Goal: Task Accomplishment & Management: Manage account settings

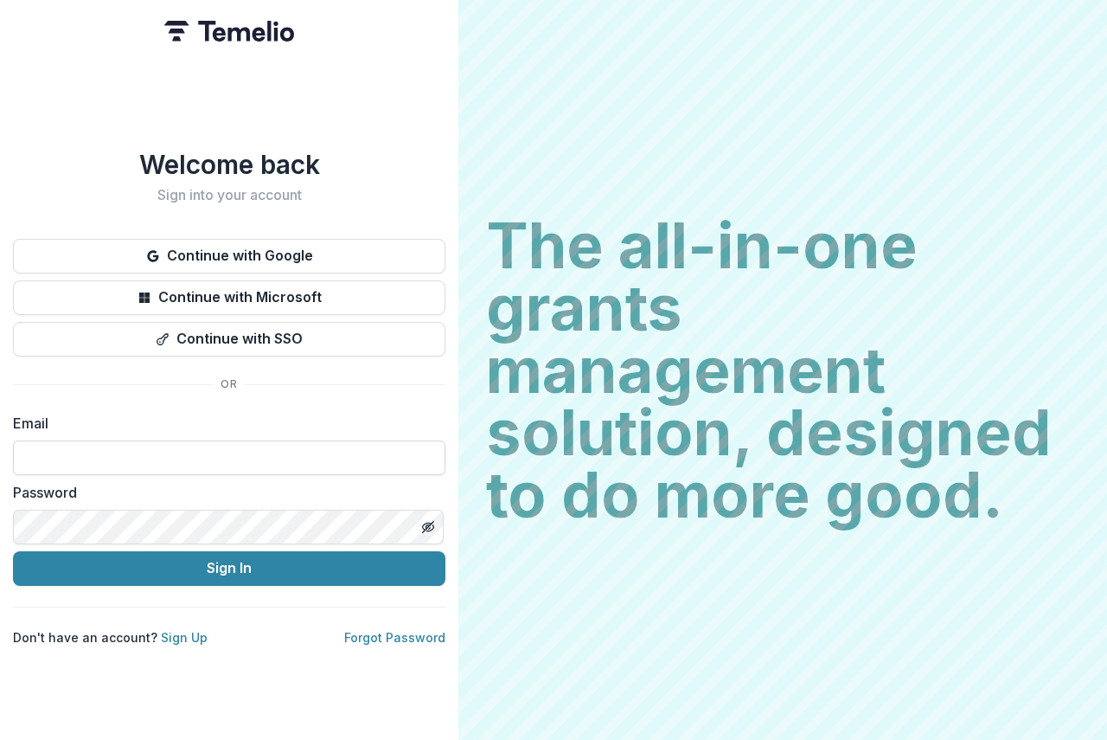
click at [40, 446] on input at bounding box center [229, 457] width 432 height 35
type input "**********"
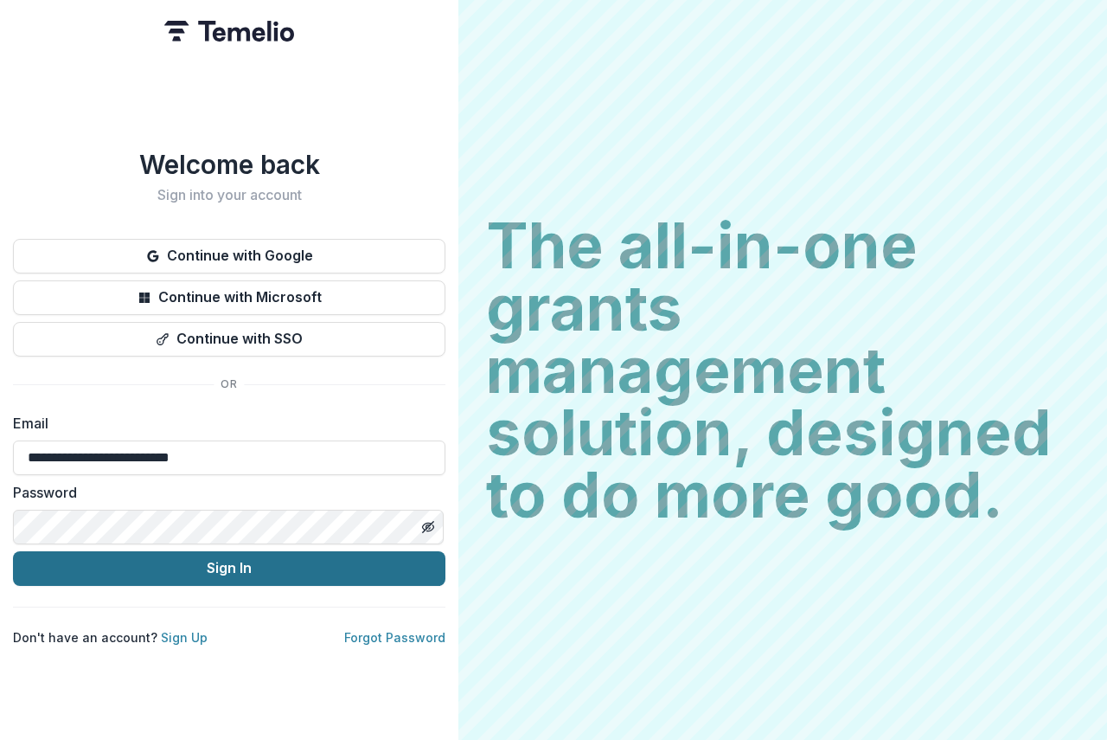
click at [304, 567] on button "Sign In" at bounding box center [229, 568] width 432 height 35
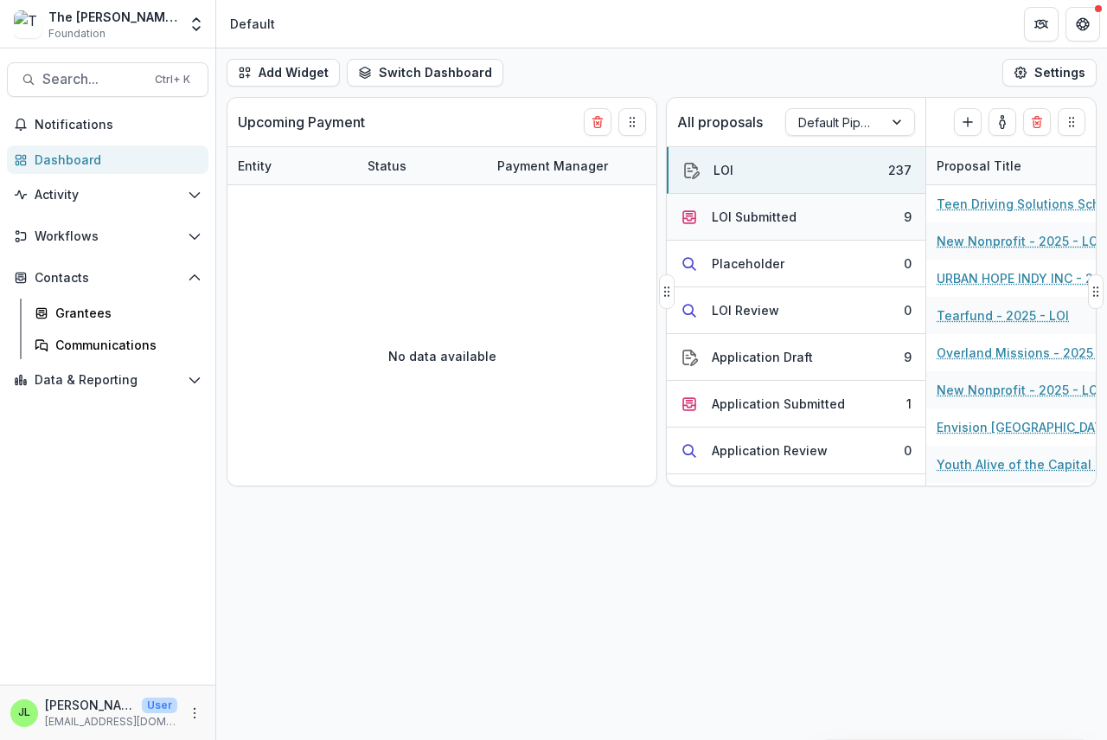
click at [730, 210] on div "LOI Submitted" at bounding box center [754, 217] width 85 height 18
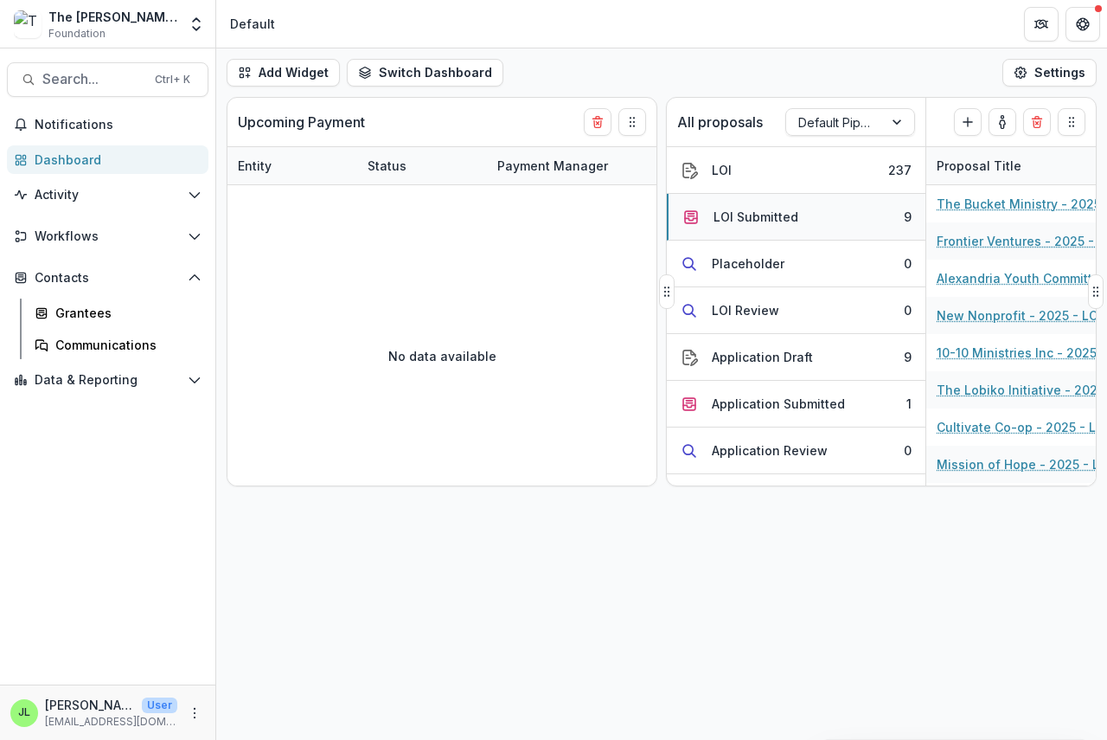
click at [741, 214] on div "LOI Submitted" at bounding box center [756, 217] width 85 height 18
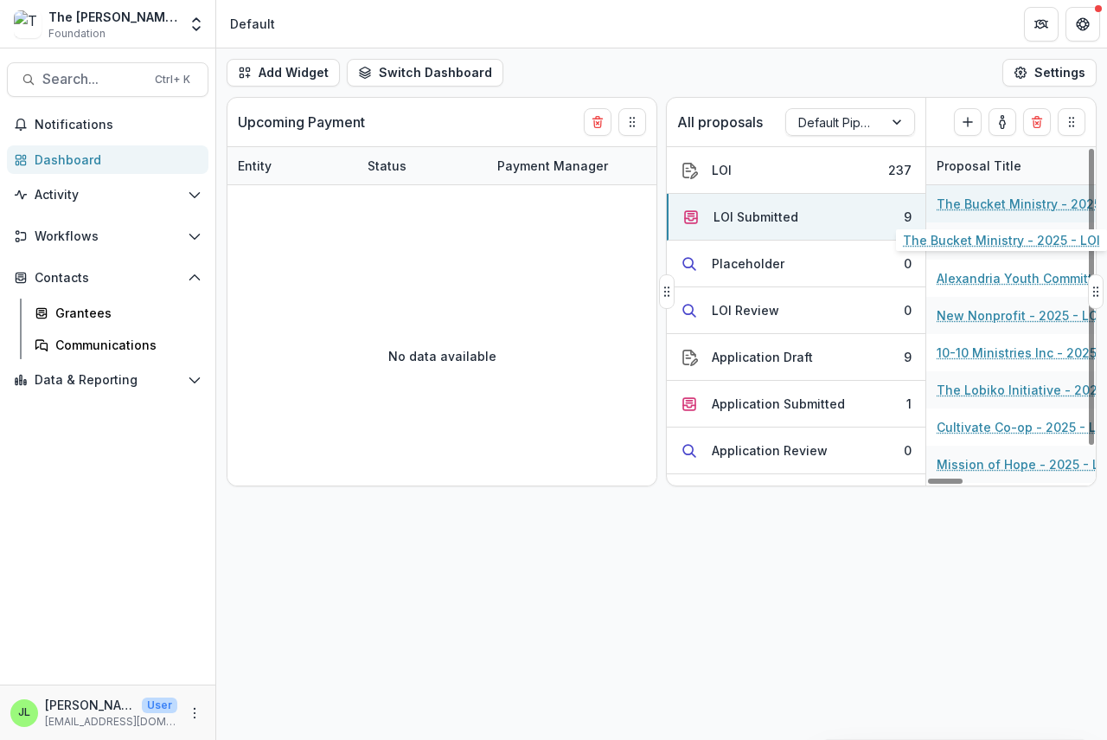
click at [953, 196] on link "The Bucket Ministry - 2025 - LOI" at bounding box center [1034, 204] width 195 height 18
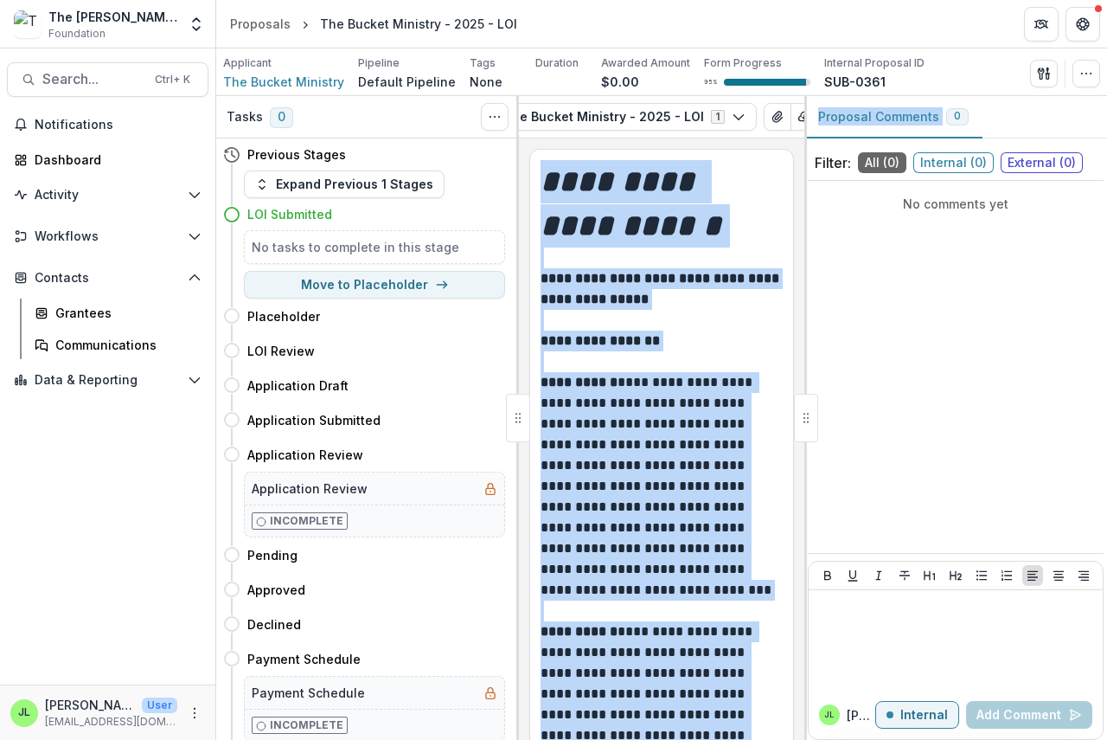
drag, startPoint x: 595, startPoint y: 136, endPoint x: 824, endPoint y: 141, distance: 229.3
click at [839, 139] on div "**********" at bounding box center [661, 418] width 891 height 644
click at [807, 416] on div at bounding box center [806, 418] width 24 height 48
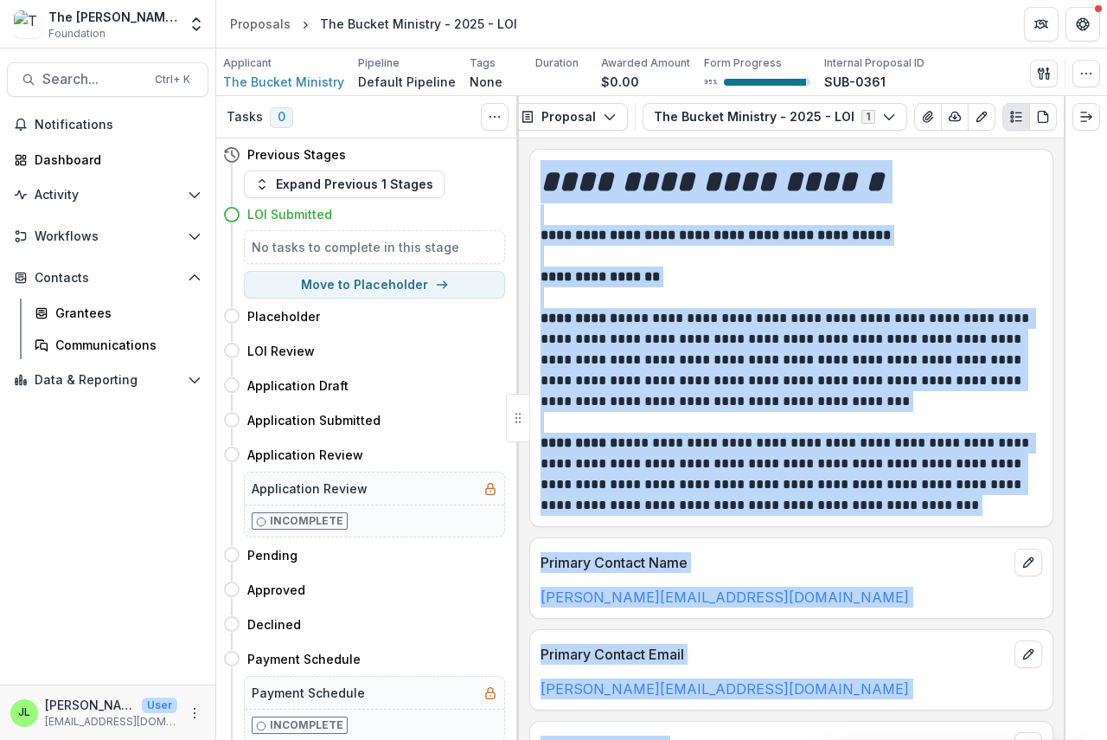
scroll to position [0, 3]
click at [993, 180] on h1 "**********" at bounding box center [792, 181] width 502 height 43
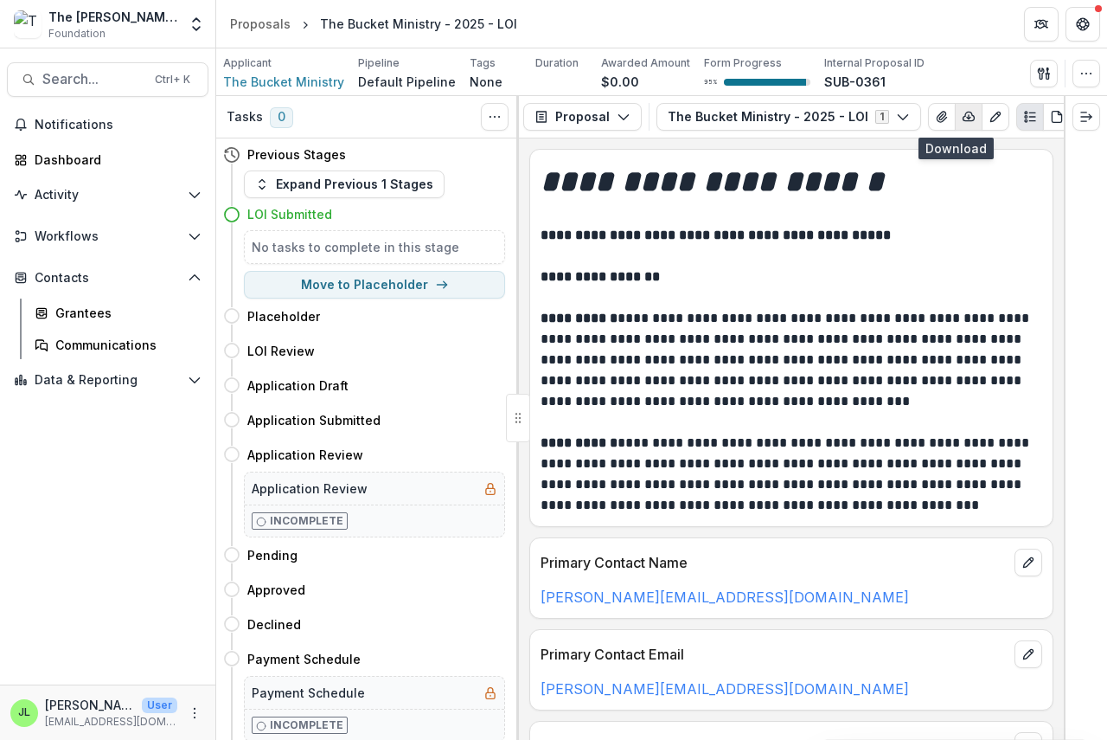
click at [962, 119] on icon "button" at bounding box center [969, 117] width 14 height 14
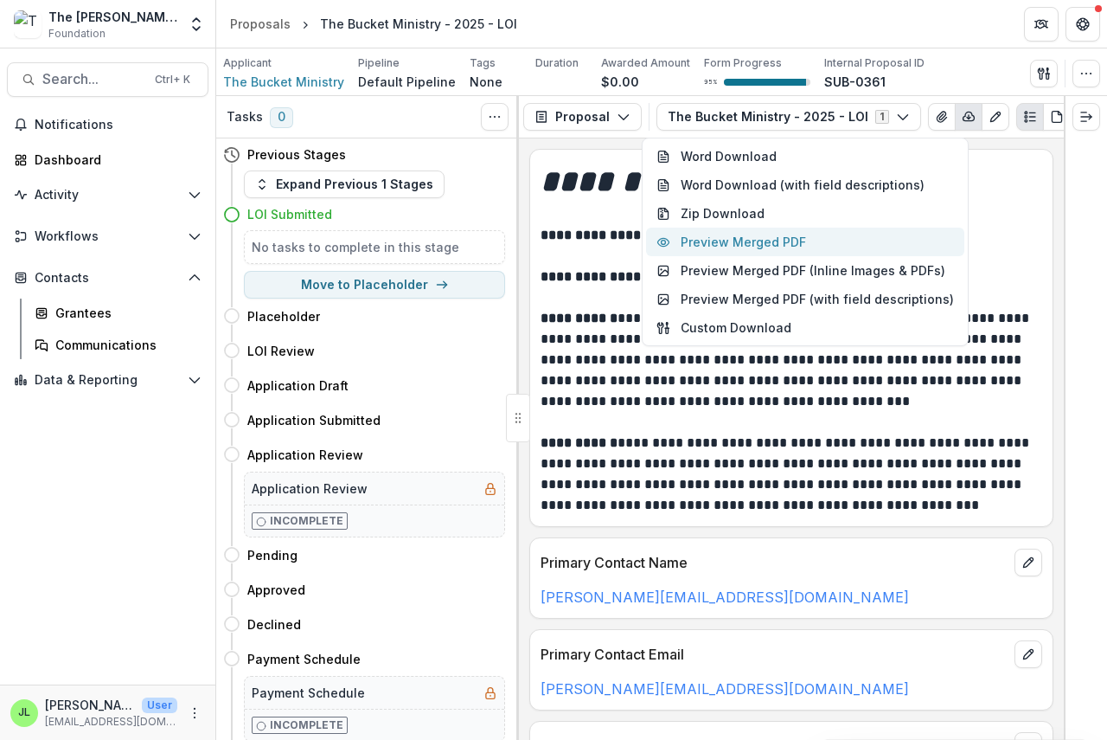
click at [778, 253] on button "Preview Merged PDF" at bounding box center [805, 241] width 318 height 29
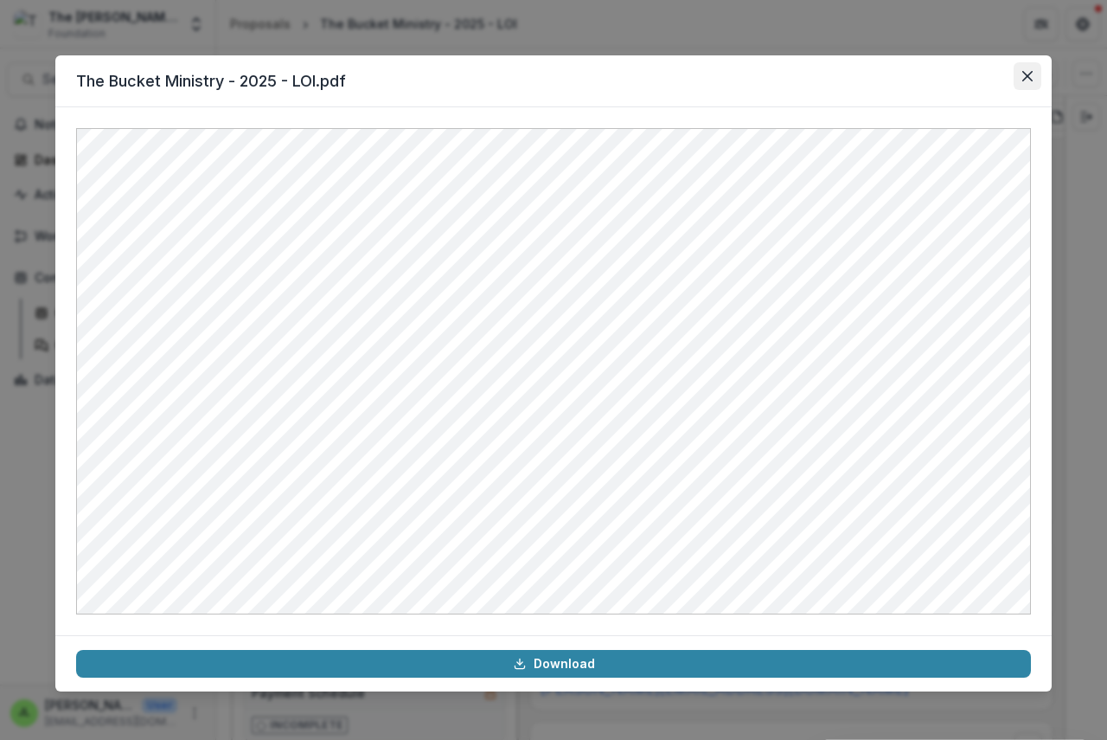
click at [1030, 71] on icon "Close" at bounding box center [1027, 76] width 10 height 10
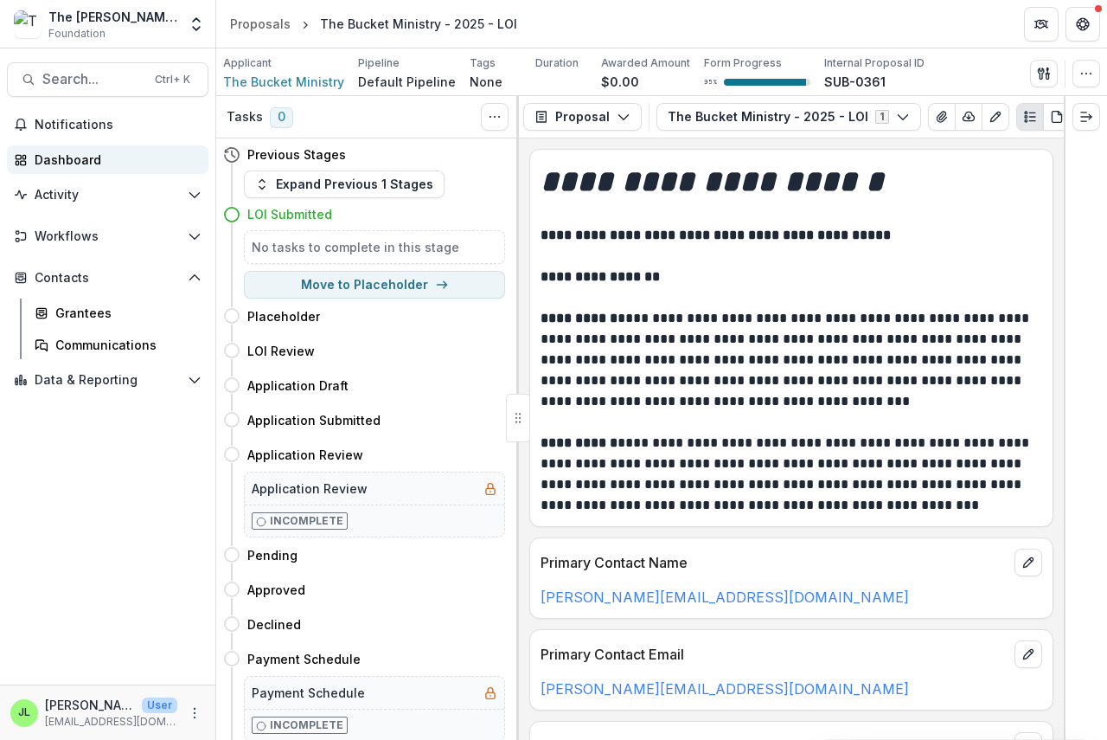
click at [54, 160] on div "Dashboard" at bounding box center [115, 160] width 160 height 18
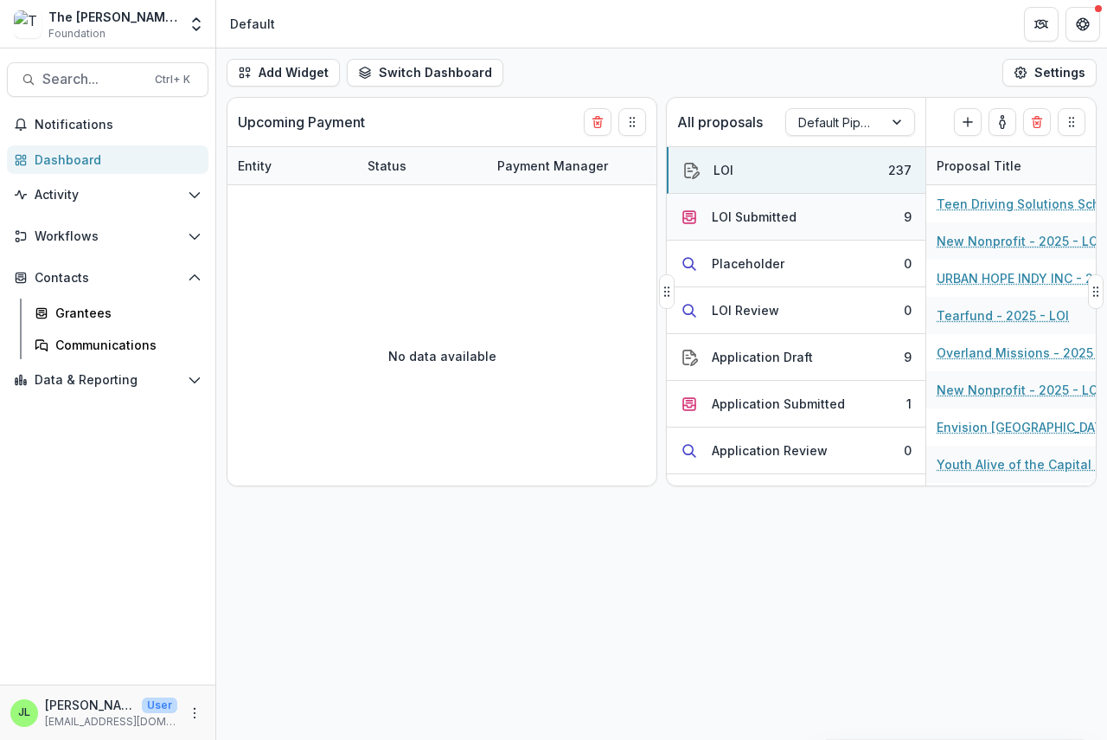
click at [756, 215] on div "LOI Submitted" at bounding box center [754, 217] width 85 height 18
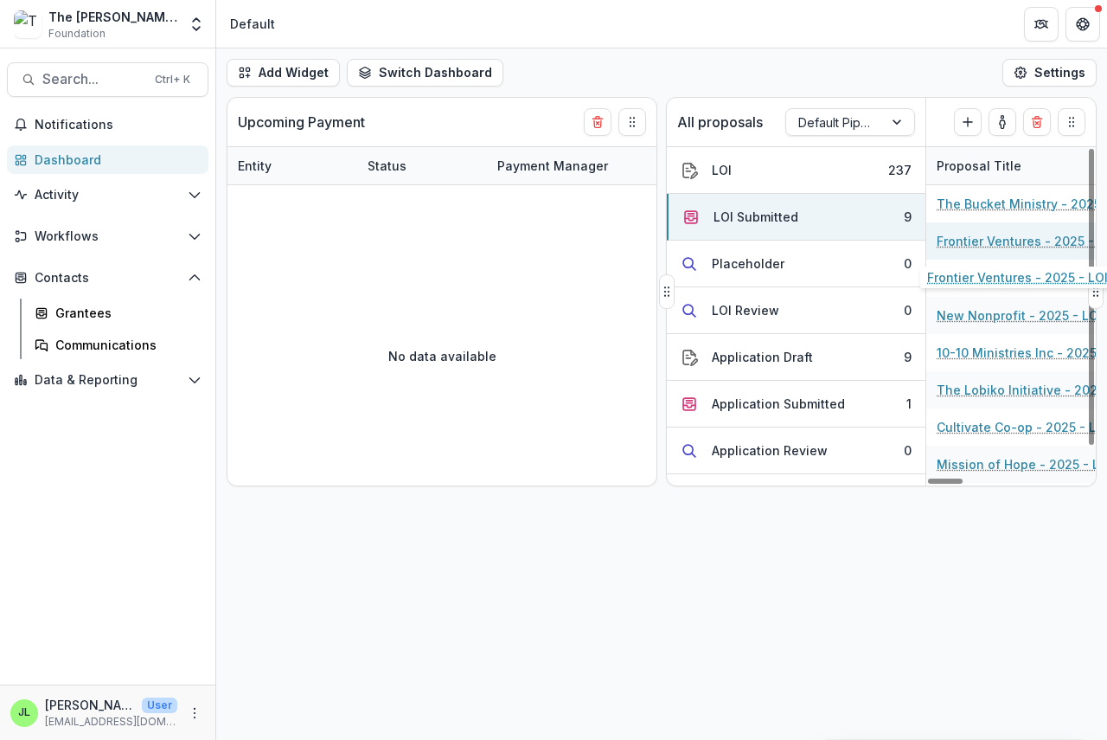
click at [990, 242] on link "Frontier Ventures - 2025 - LOI" at bounding box center [1027, 241] width 181 height 18
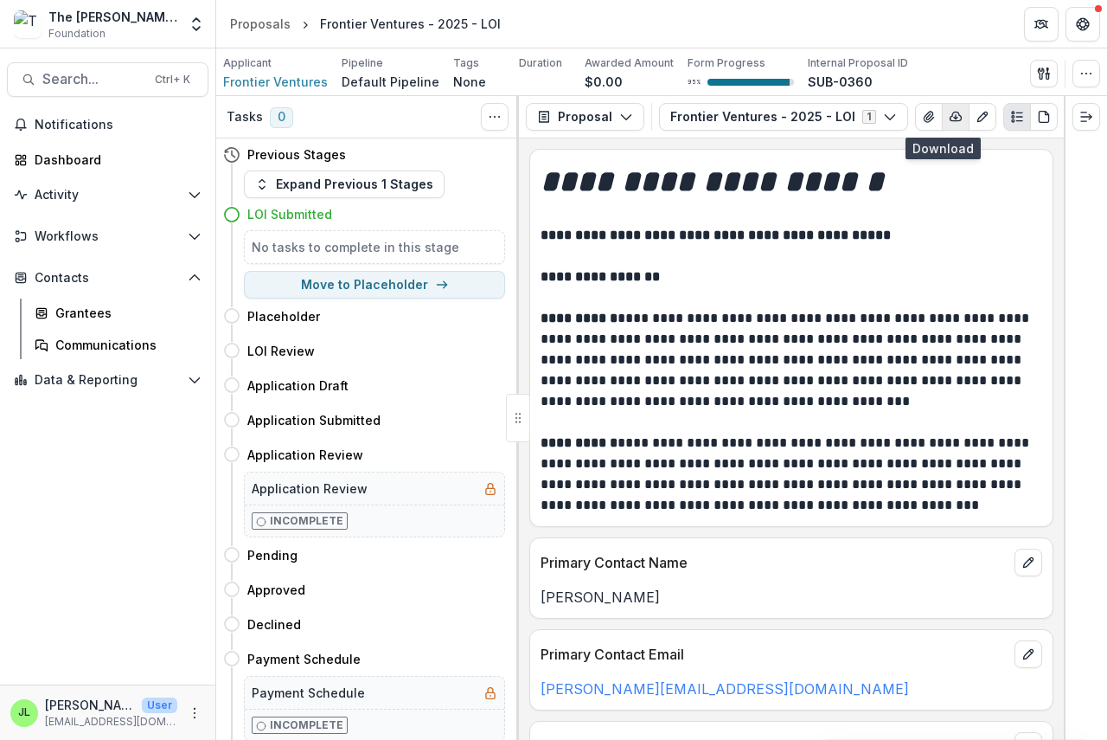
click at [954, 118] on polyline "button" at bounding box center [955, 119] width 3 height 2
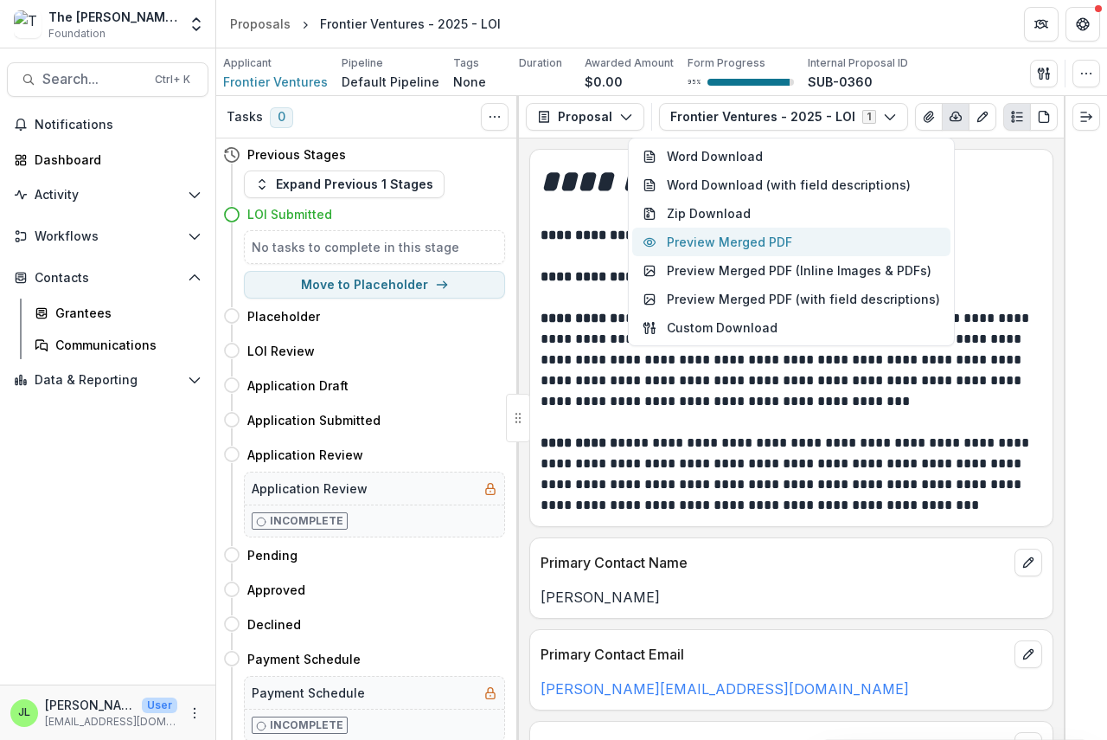
click at [782, 240] on button "Preview Merged PDF" at bounding box center [791, 241] width 318 height 29
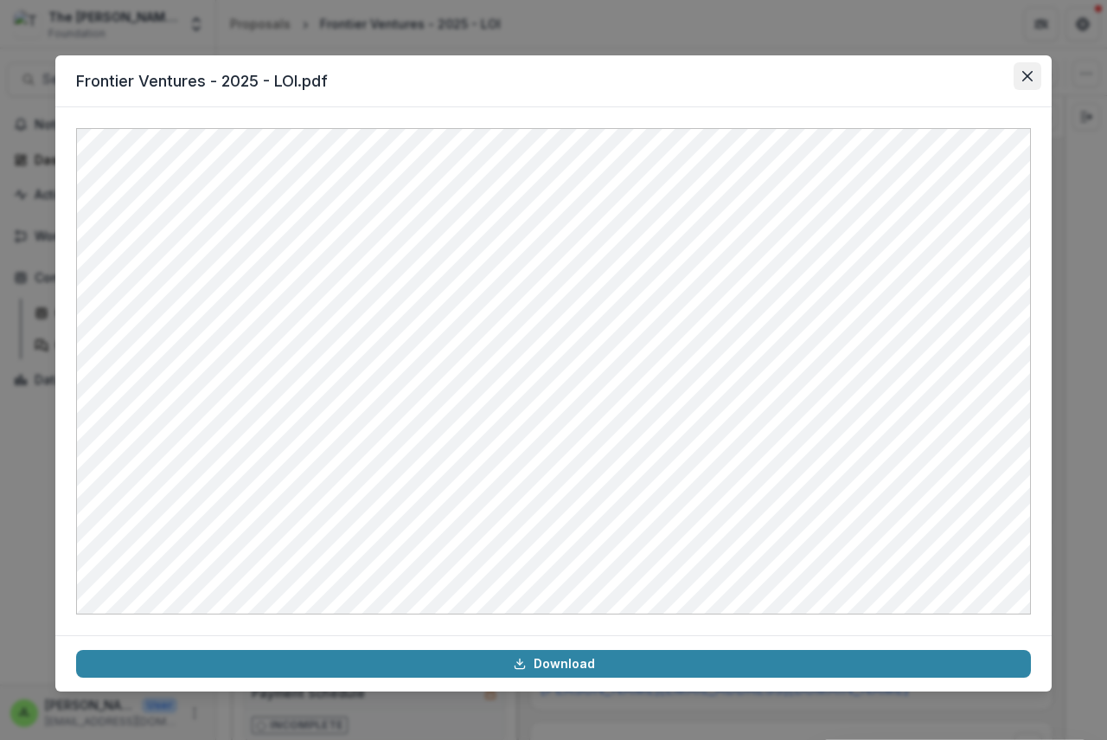
click at [1026, 74] on icon "Close" at bounding box center [1027, 76] width 10 height 10
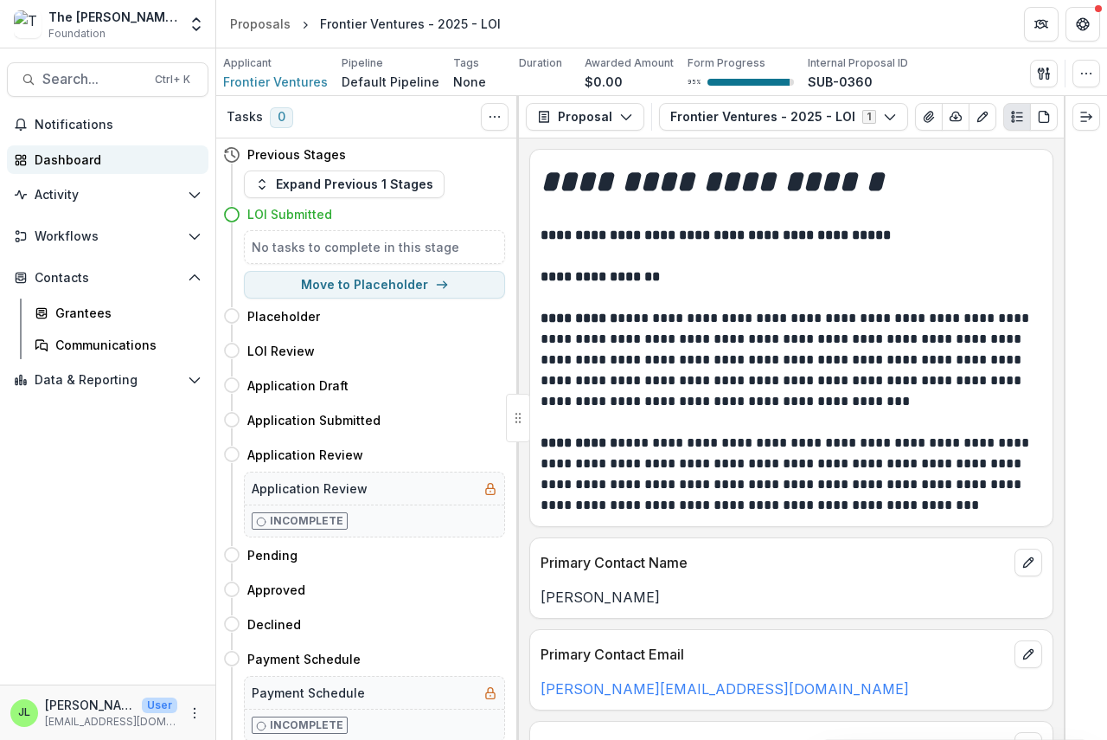
click at [73, 158] on div "Dashboard" at bounding box center [115, 160] width 160 height 18
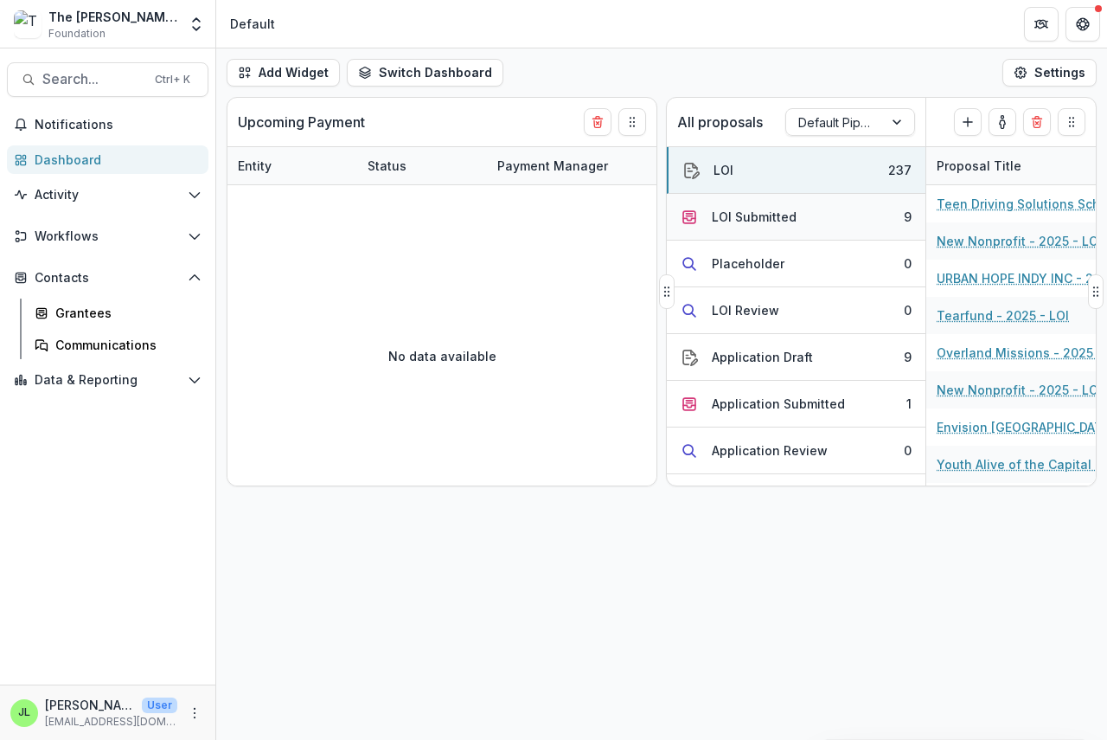
click at [746, 215] on div "LOI Submitted" at bounding box center [754, 217] width 85 height 18
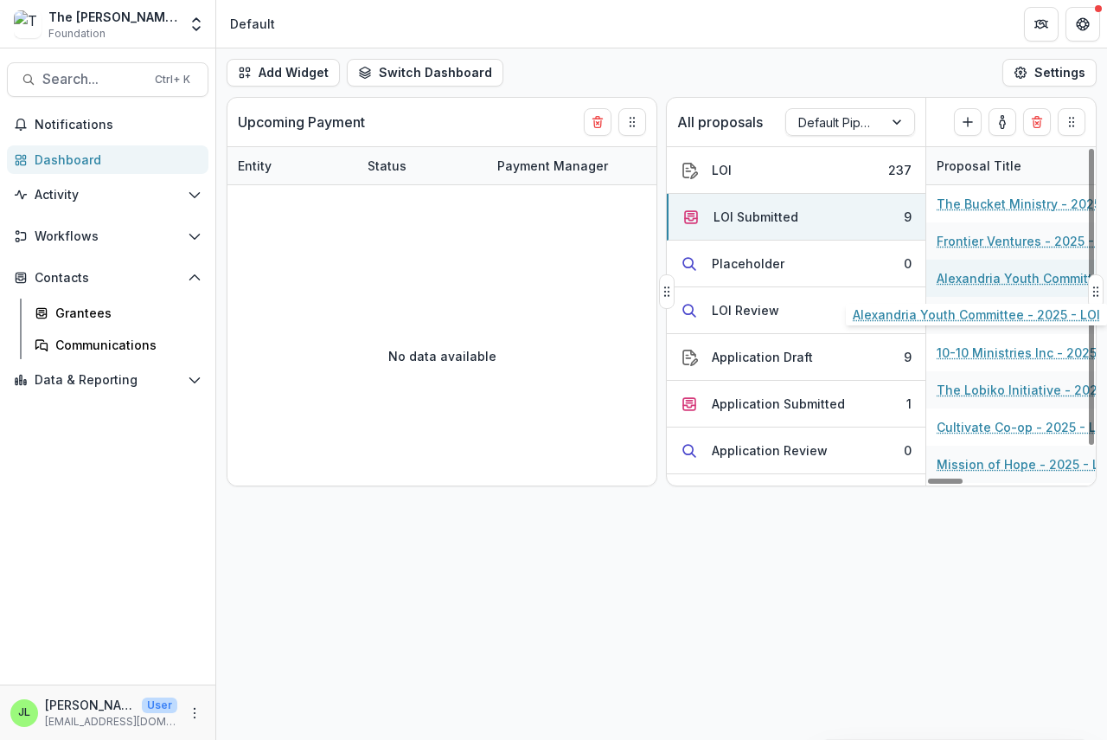
click at [987, 278] on link "Alexandria Youth Committee - 2025 - LOI" at bounding box center [1034, 278] width 195 height 18
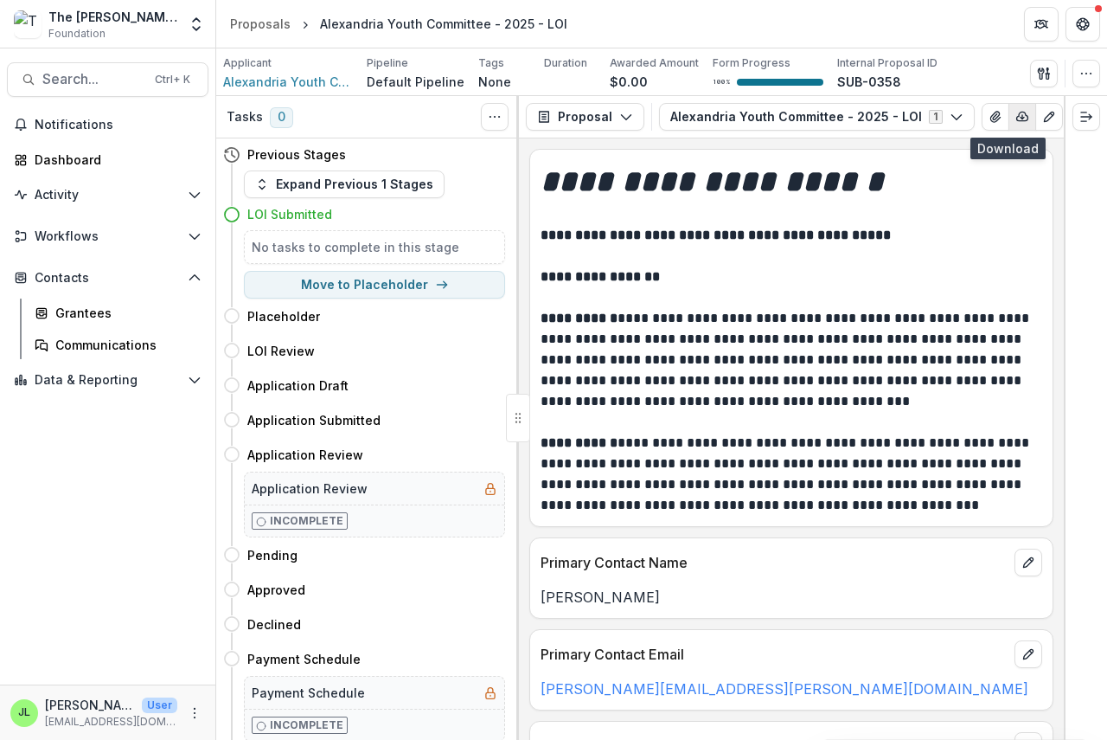
click at [1015, 116] on icon "button" at bounding box center [1022, 117] width 14 height 14
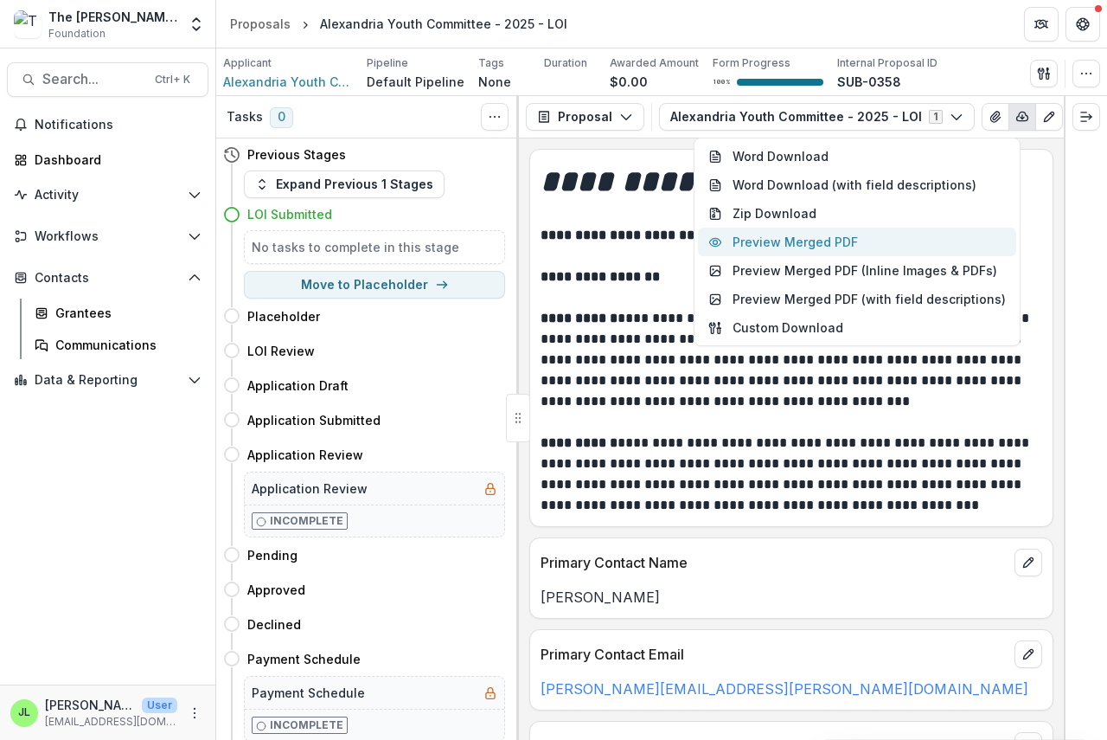
click at [827, 242] on button "Preview Merged PDF" at bounding box center [857, 241] width 318 height 29
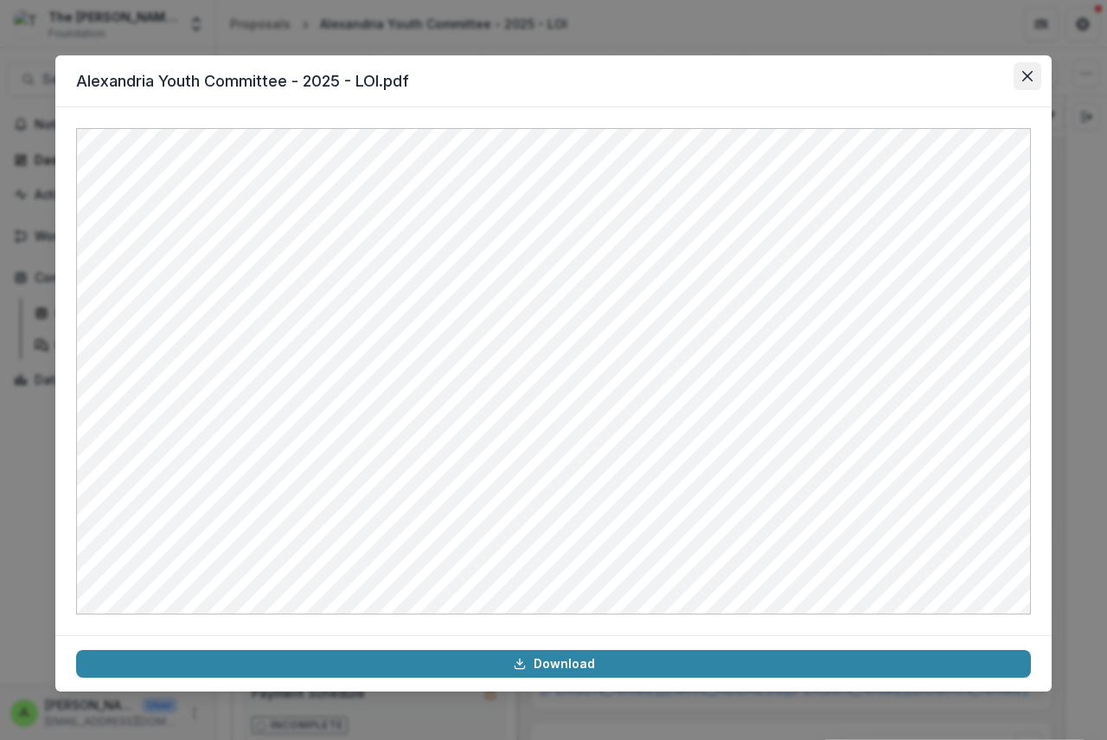
click at [1025, 73] on icon "Close" at bounding box center [1027, 76] width 10 height 10
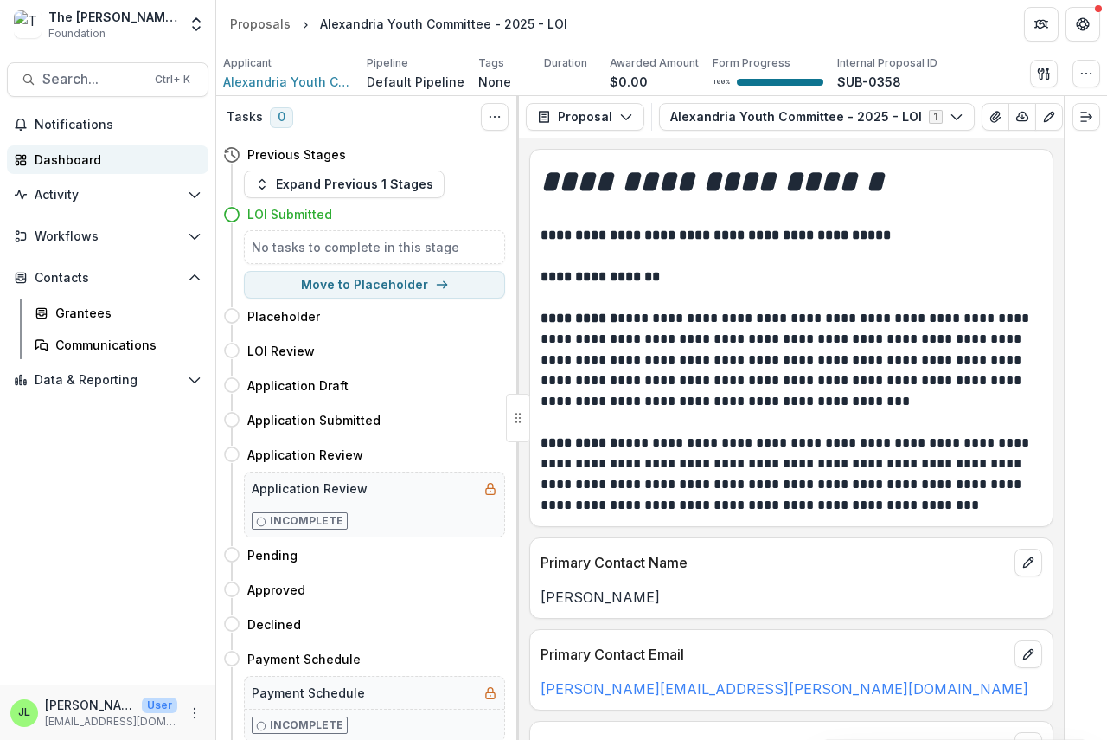
click at [62, 155] on div "Dashboard" at bounding box center [115, 160] width 160 height 18
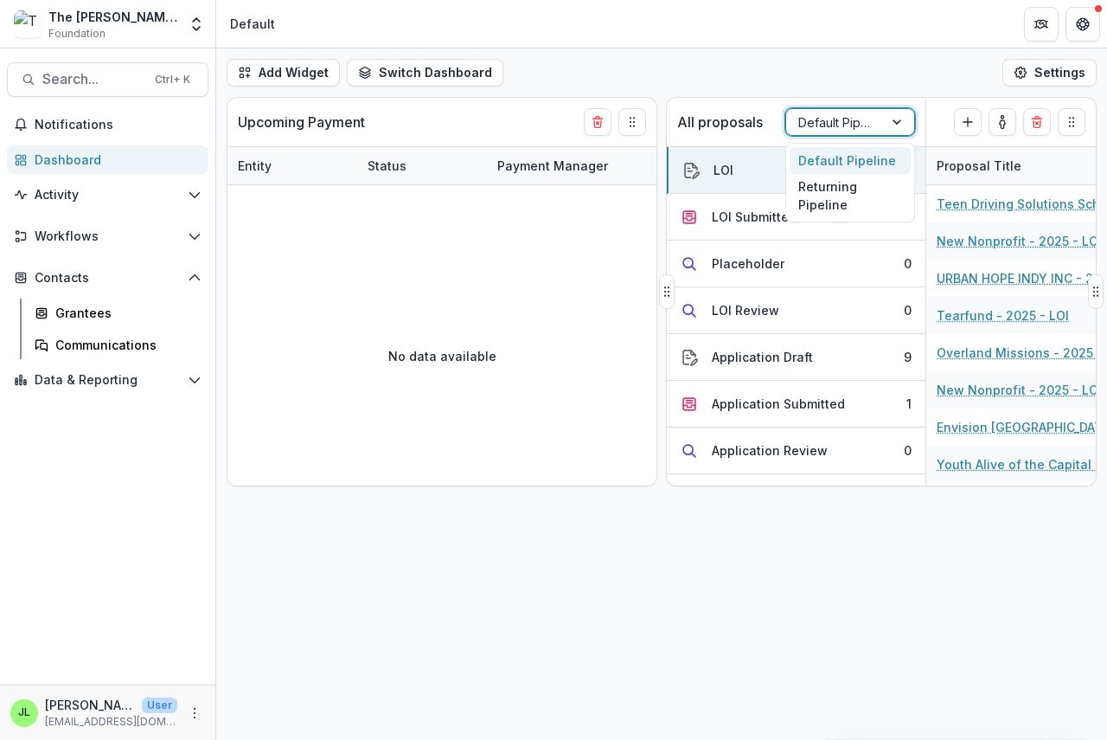
click at [836, 119] on div at bounding box center [834, 123] width 73 height 22
click at [831, 200] on div "Returning Pipeline" at bounding box center [850, 196] width 121 height 45
